Goal: Information Seeking & Learning: Check status

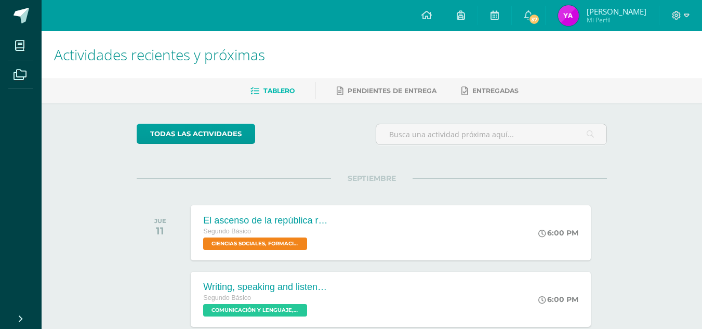
click at [574, 17] on img at bounding box center [568, 15] width 21 height 21
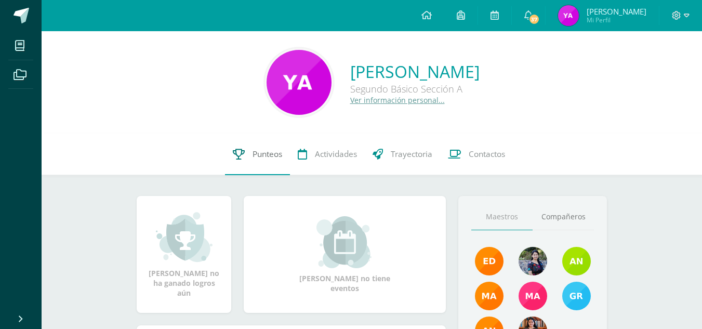
click at [262, 149] on span "Punteos" at bounding box center [267, 154] width 30 height 11
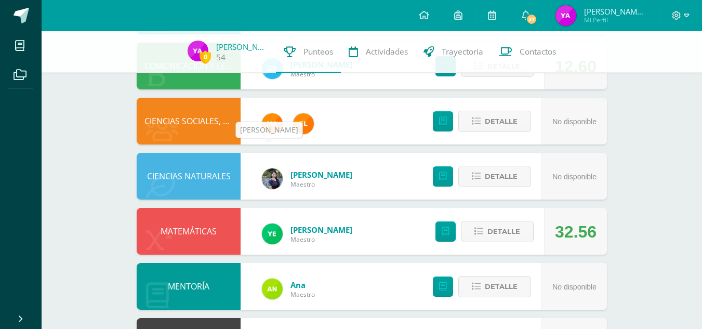
scroll to position [452, 0]
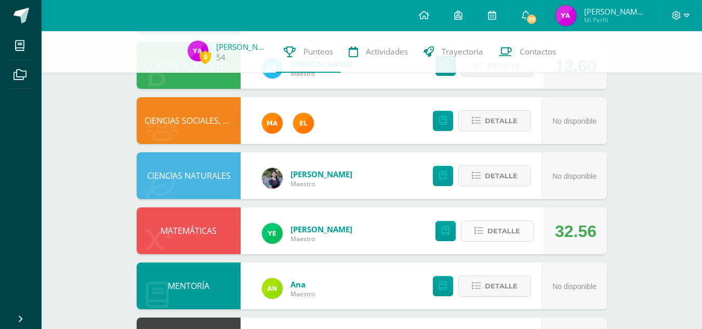
click at [510, 221] on span "Detalle" at bounding box center [503, 230] width 33 height 19
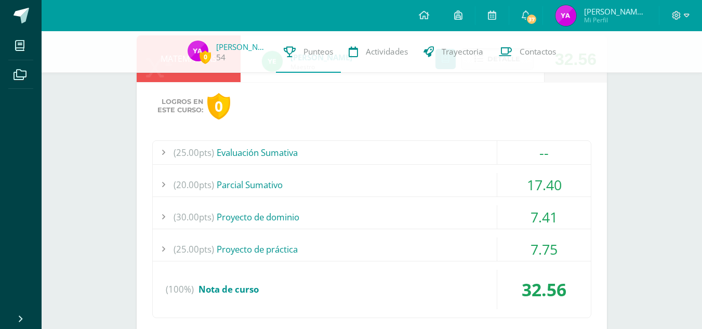
scroll to position [626, 0]
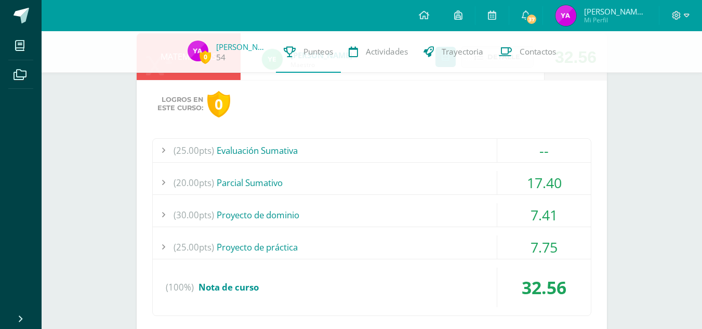
click at [536, 171] on div "17.40" at bounding box center [544, 182] width 94 height 23
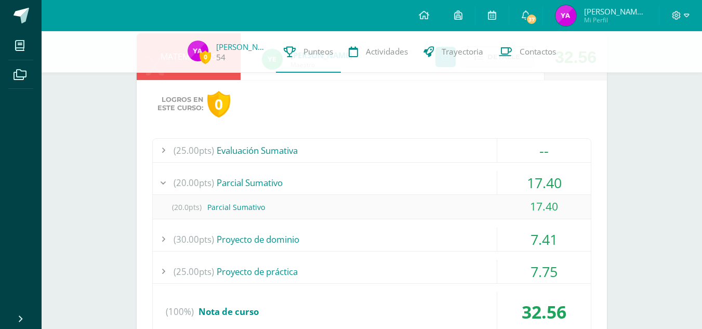
click at [536, 171] on div "17.40" at bounding box center [544, 182] width 94 height 23
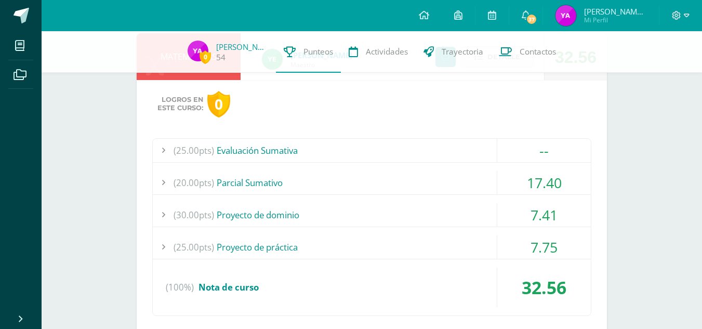
click at [547, 203] on div "7.41" at bounding box center [544, 214] width 94 height 23
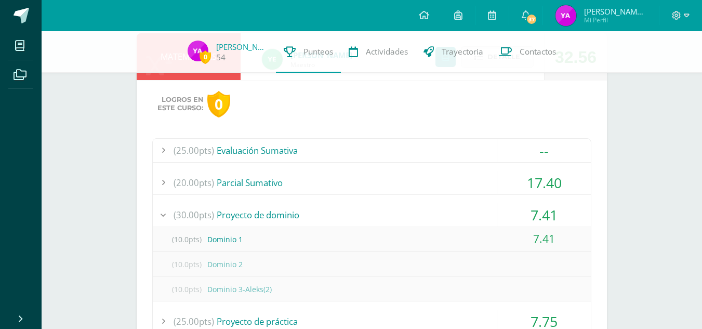
click at [540, 203] on div "7.41" at bounding box center [544, 214] width 94 height 23
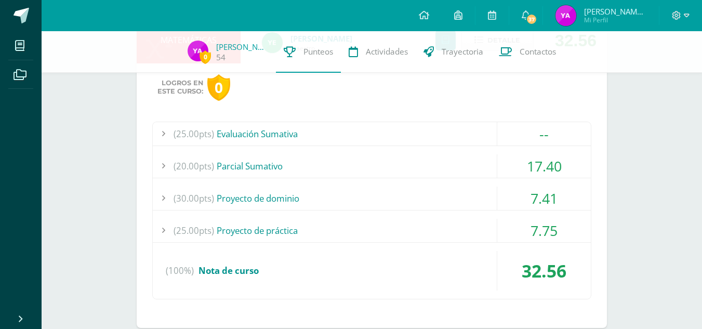
scroll to position [645, 0]
